Goal: Find specific page/section

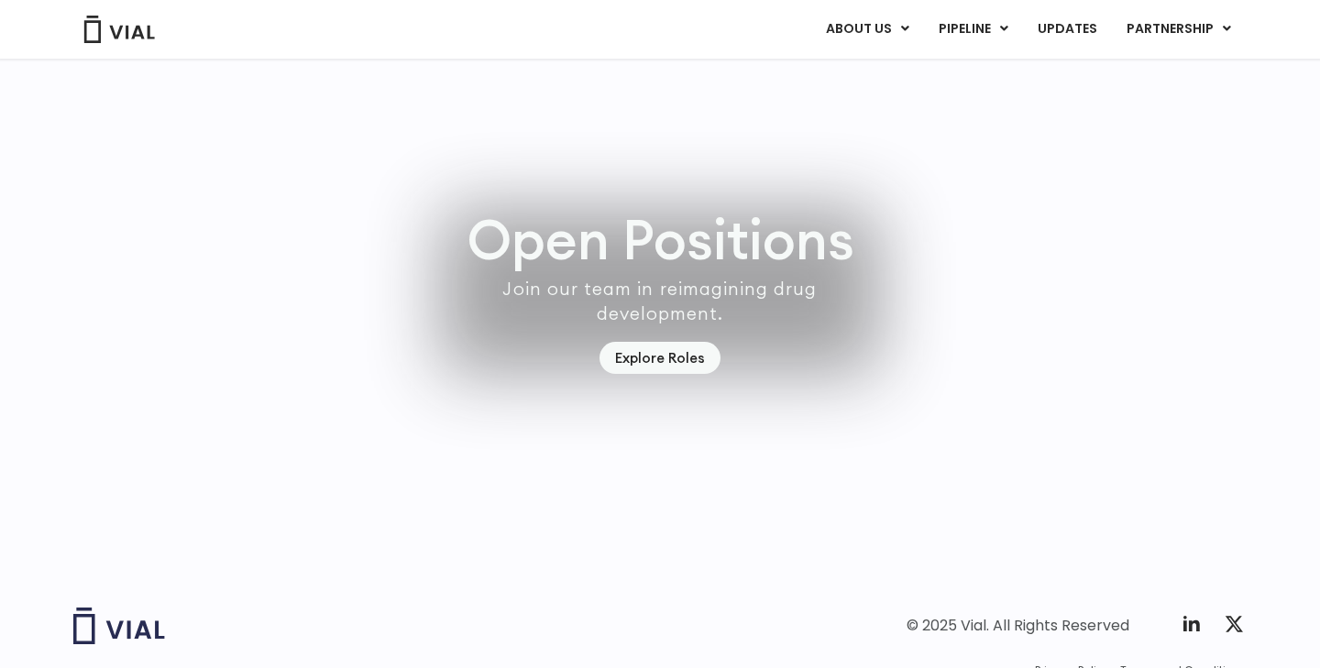
scroll to position [5380, 0]
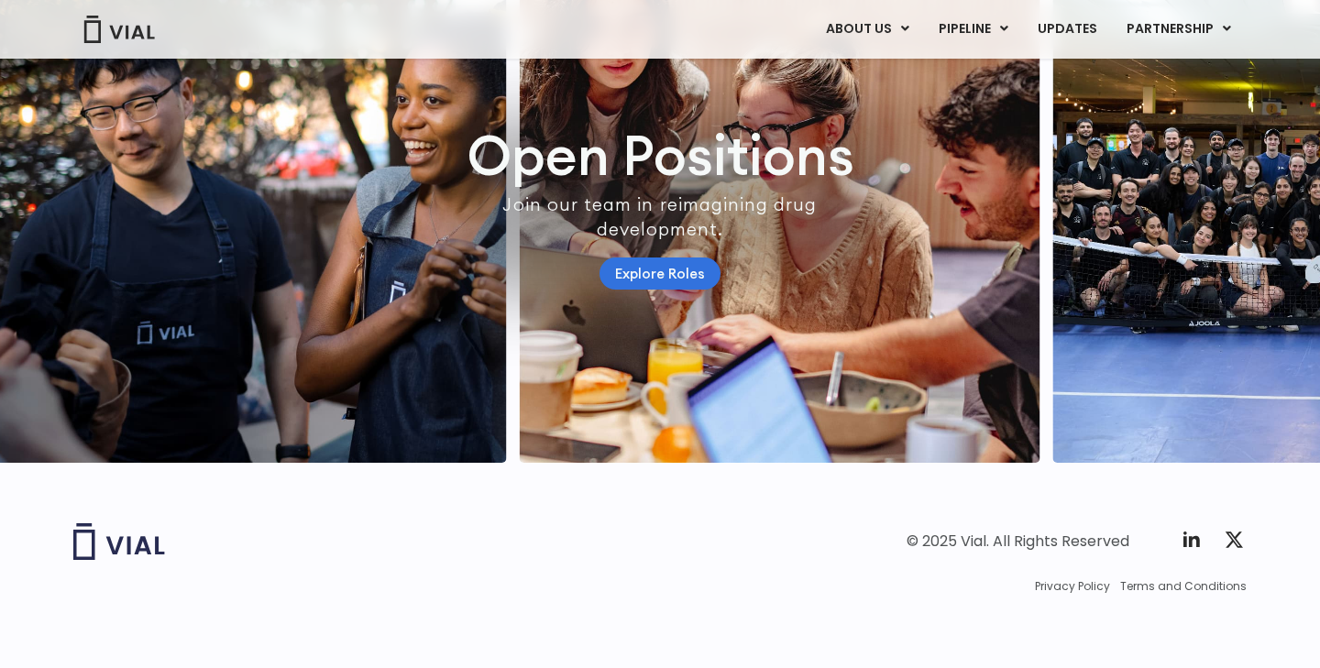
click at [680, 258] on link "Explore Roles" at bounding box center [660, 274] width 121 height 32
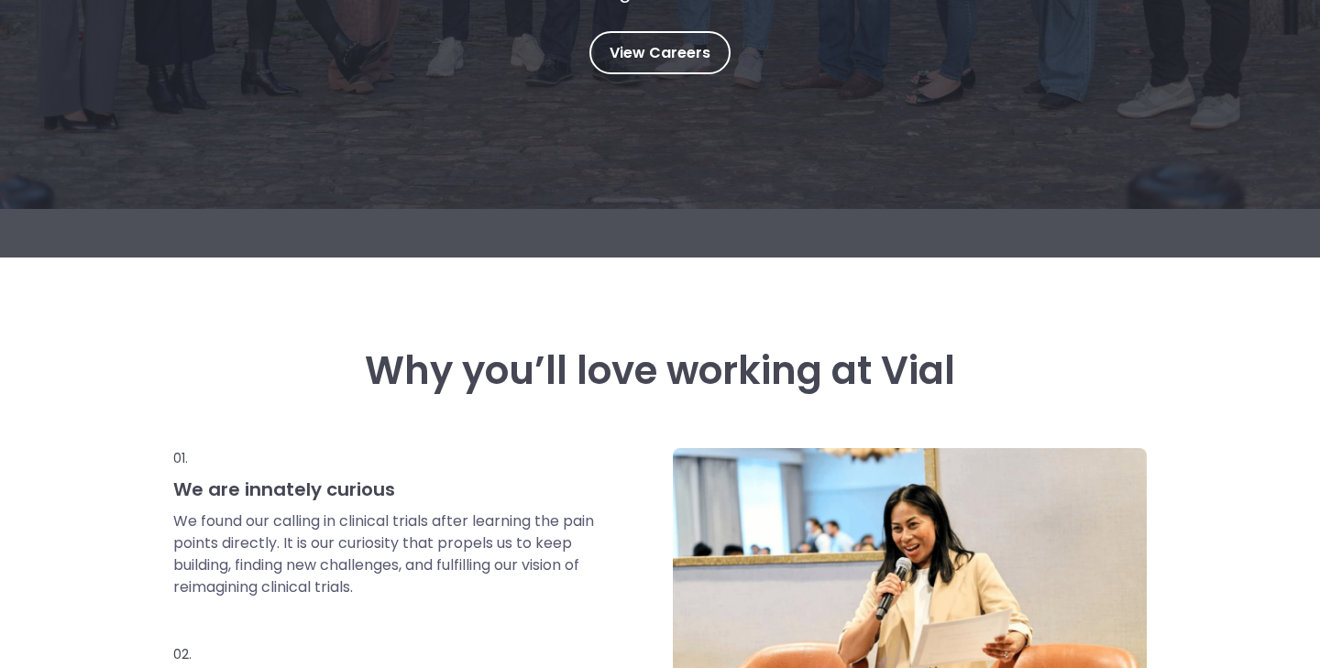
scroll to position [456, 0]
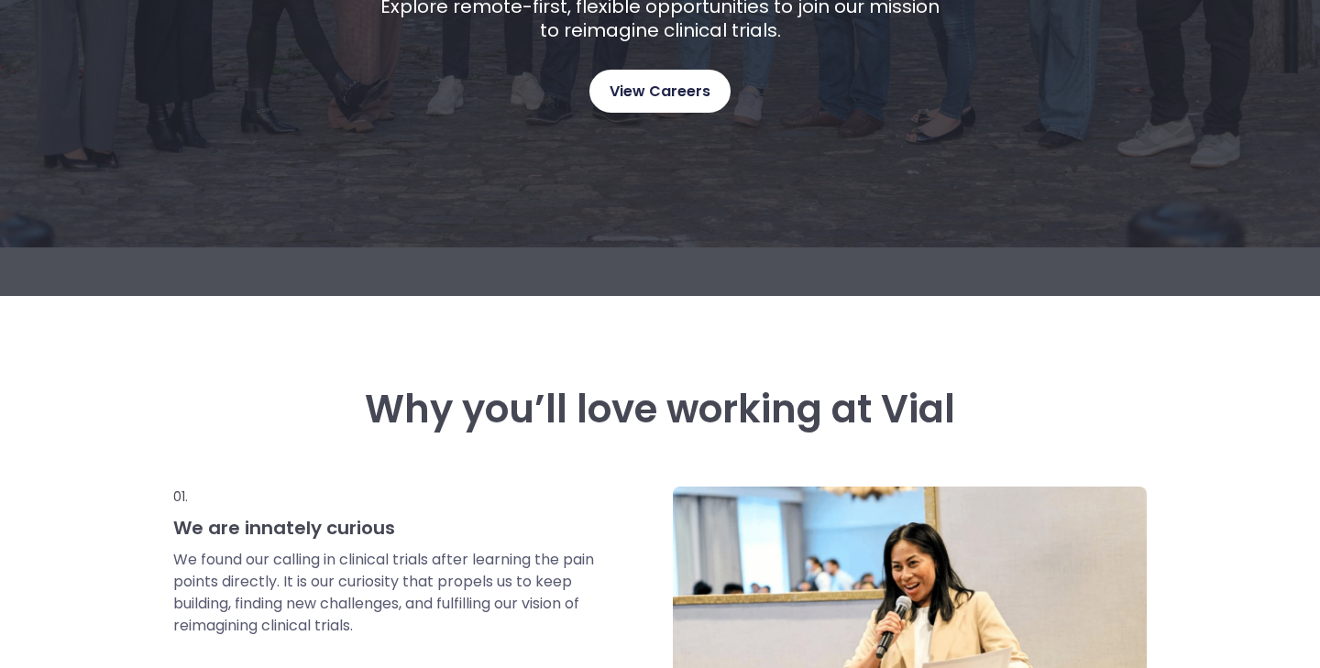
click at [675, 70] on link "View Careers" at bounding box center [659, 91] width 141 height 43
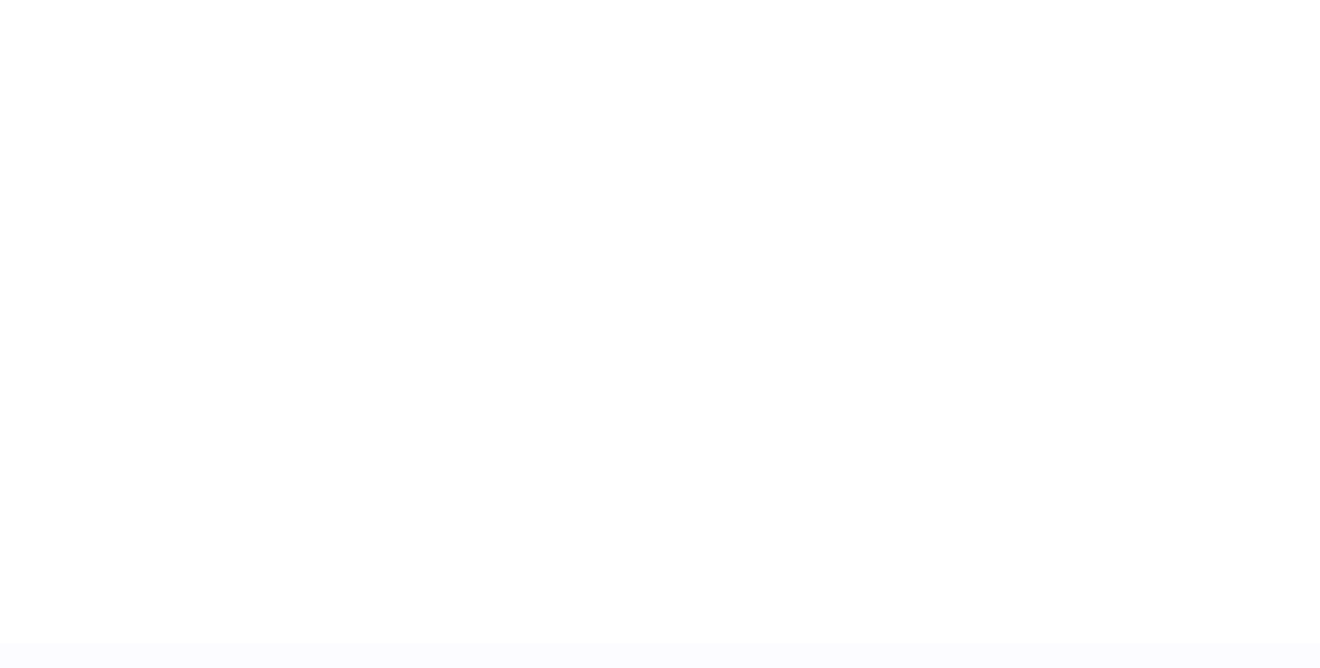
scroll to position [2740, 0]
